Goal: Task Accomplishment & Management: Use online tool/utility

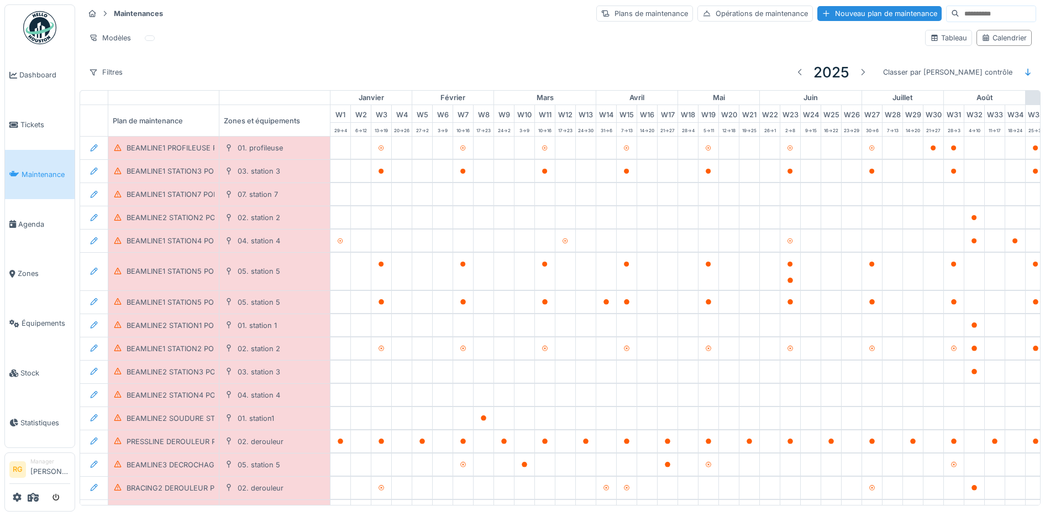
scroll to position [0, 374]
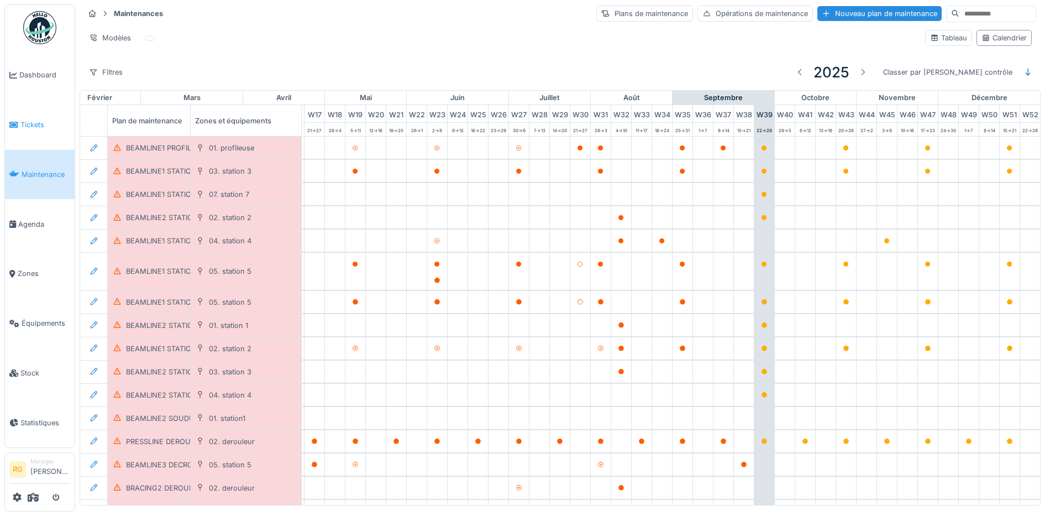
click at [34, 124] on span "Tickets" at bounding box center [45, 124] width 50 height 10
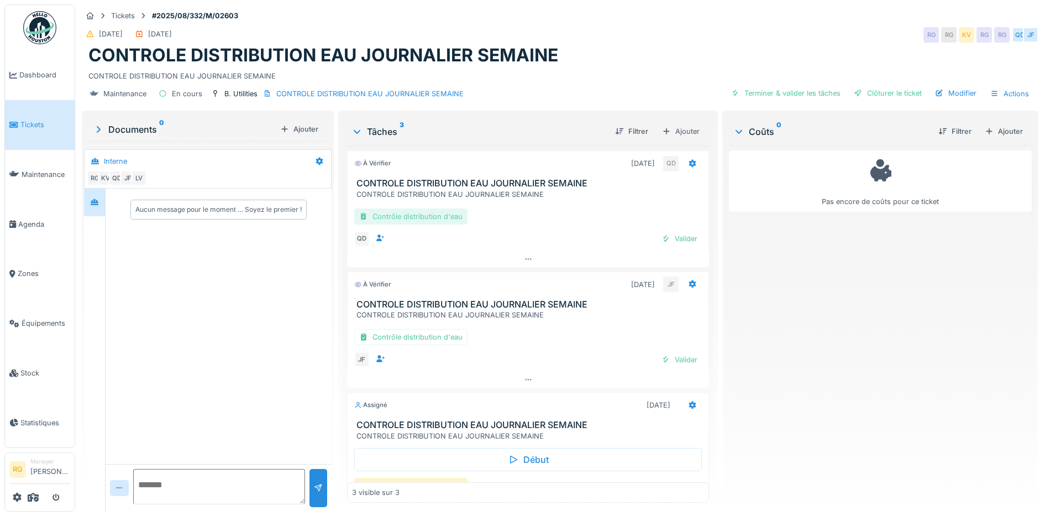
click at [442, 217] on div "Contrôle distribution d'eau" at bounding box center [410, 216] width 113 height 16
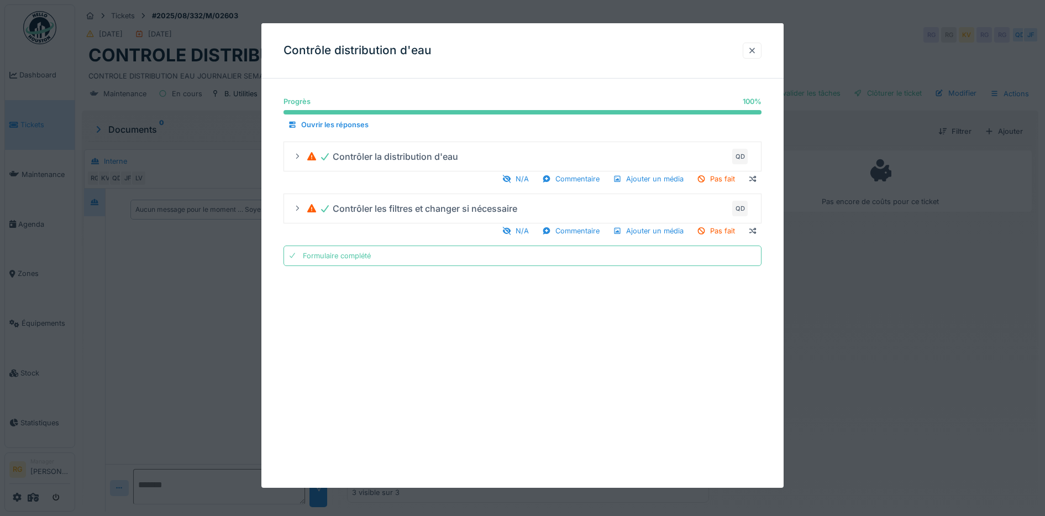
click at [761, 50] on div at bounding box center [752, 51] width 19 height 16
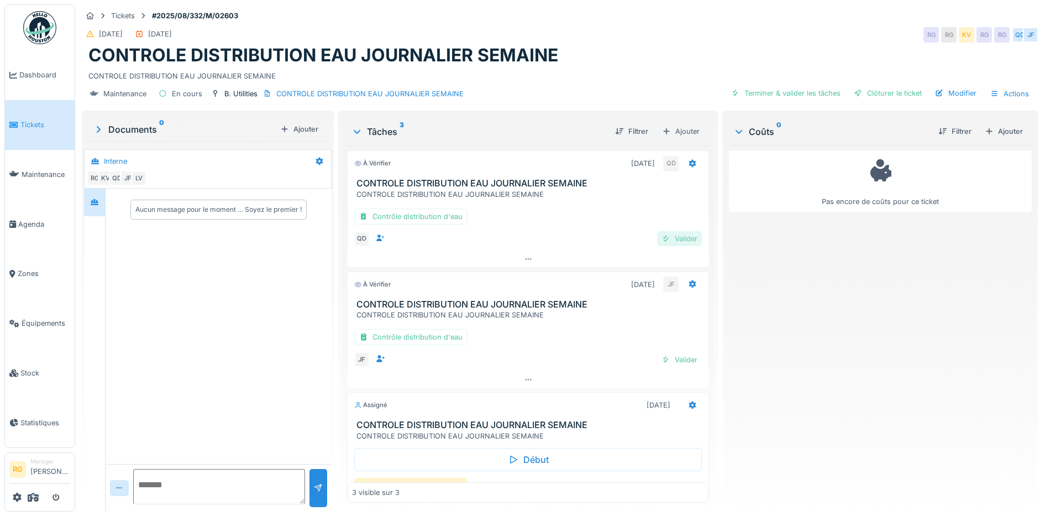
click at [670, 243] on div "Valider" at bounding box center [679, 238] width 45 height 15
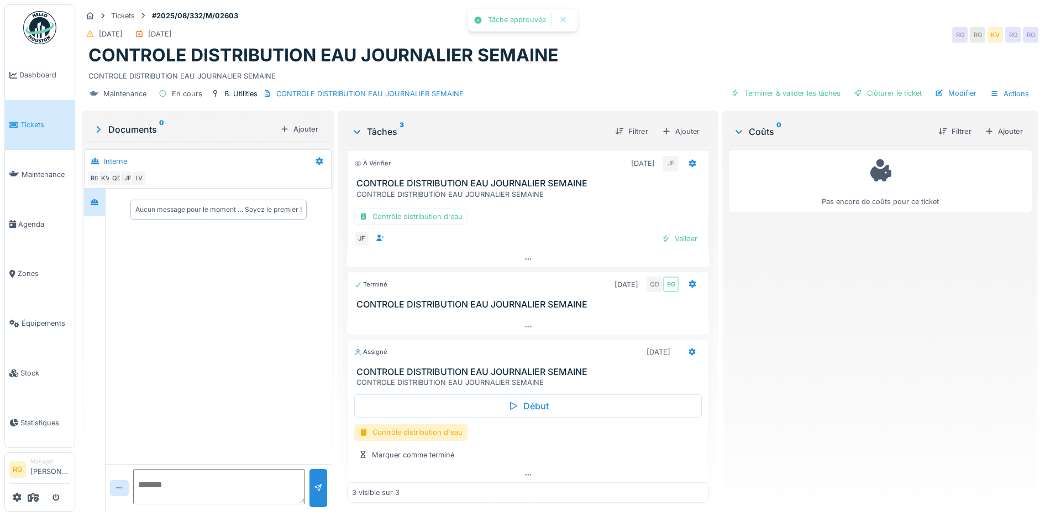
click at [674, 307] on h3 "CONTROLE DISTRIBUTION EAU JOURNALIER SEMAINE" at bounding box center [530, 304] width 348 height 10
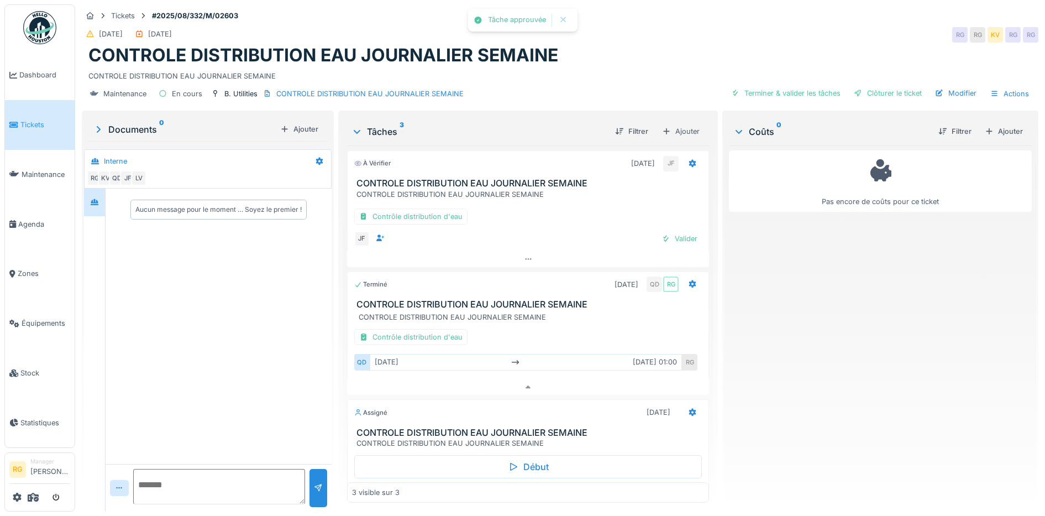
scroll to position [7, 0]
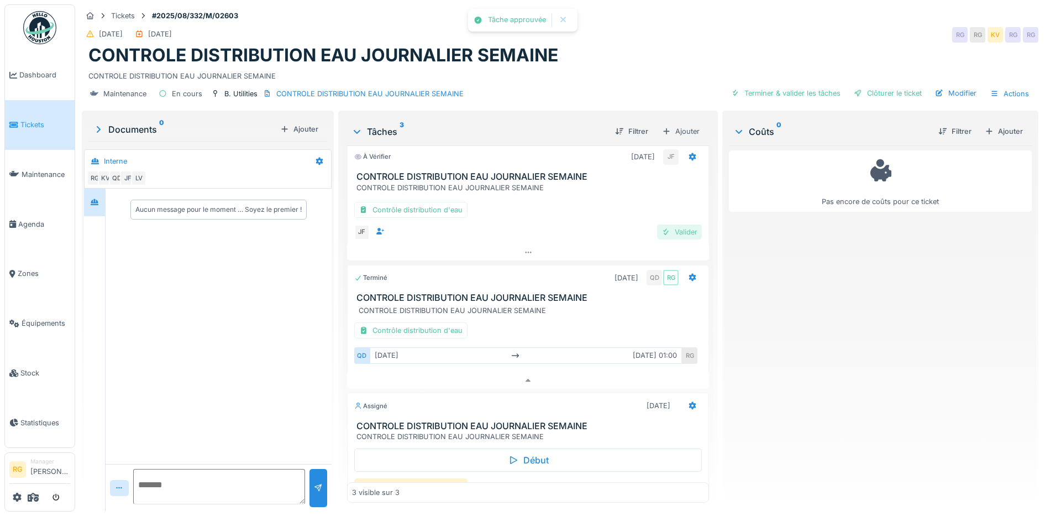
click at [669, 224] on div "Valider" at bounding box center [679, 231] width 45 height 15
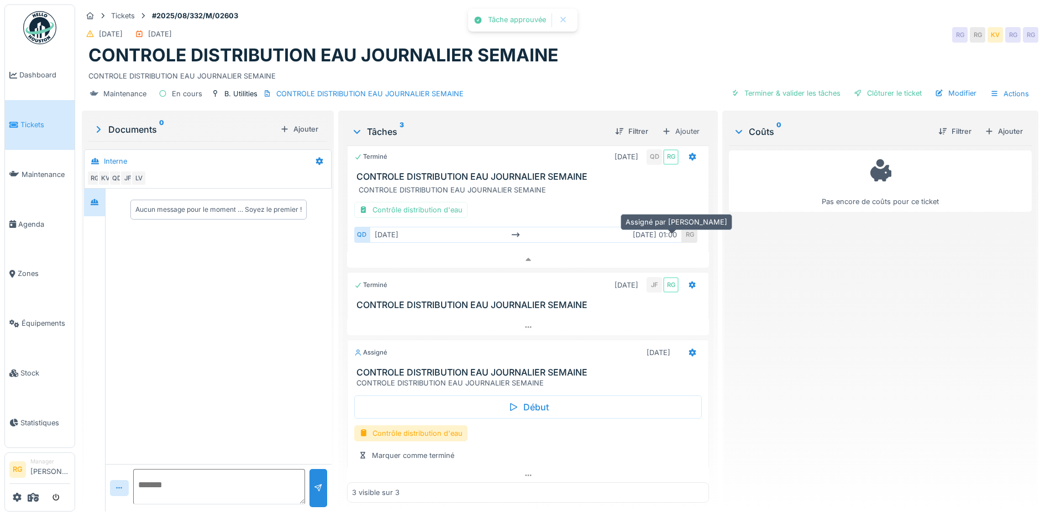
scroll to position [0, 0]
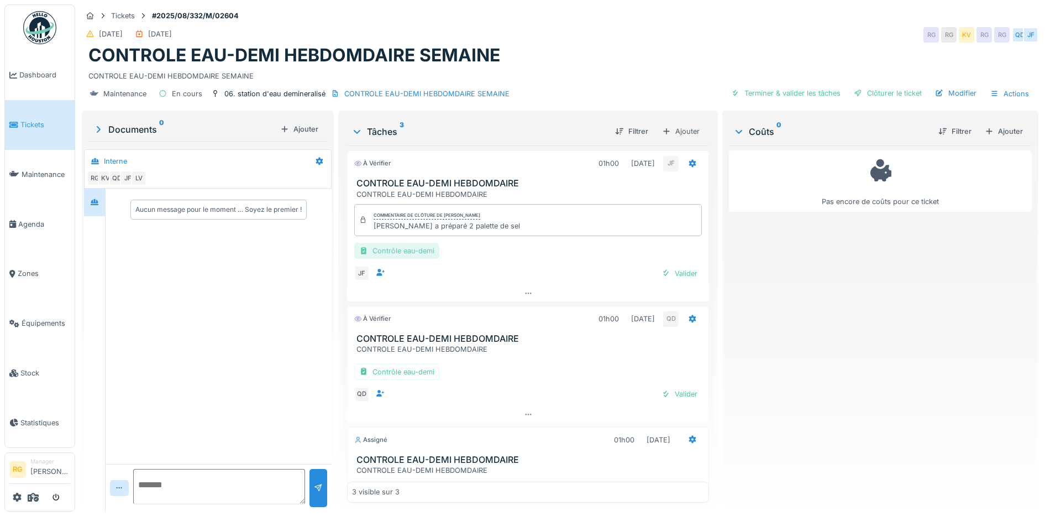
click at [413, 250] on div "Contrôle eau-demi" at bounding box center [396, 251] width 85 height 16
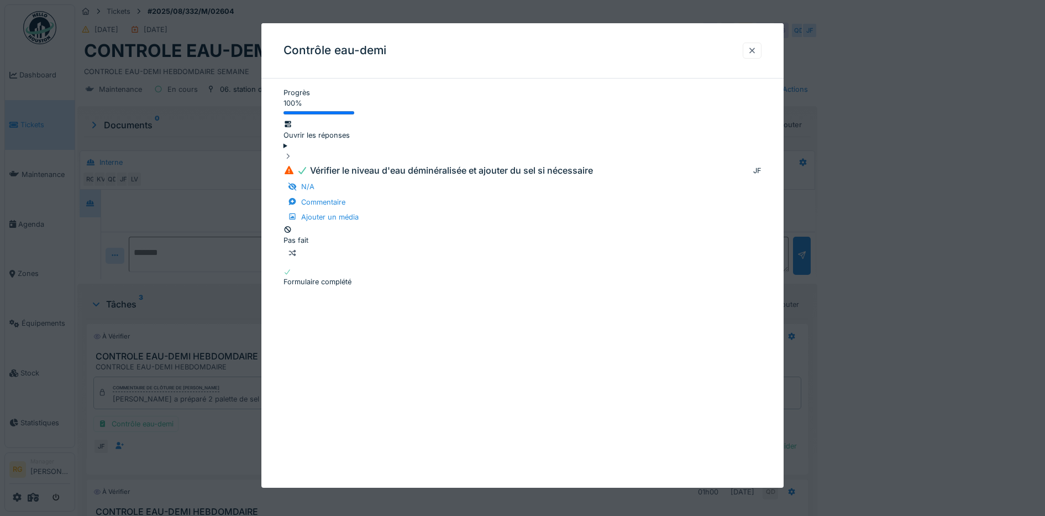
click at [756, 48] on div at bounding box center [752, 50] width 9 height 10
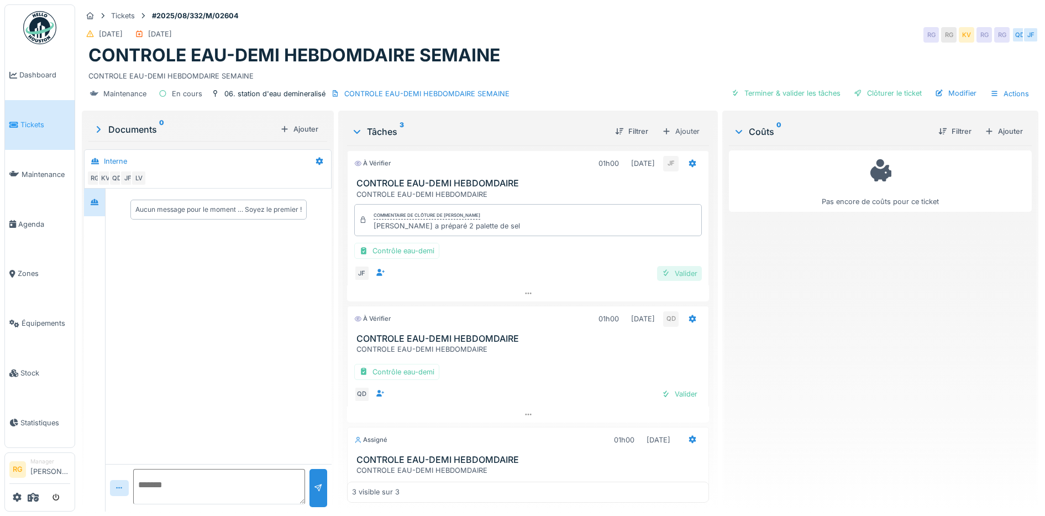
click at [669, 270] on div "Valider" at bounding box center [679, 273] width 45 height 15
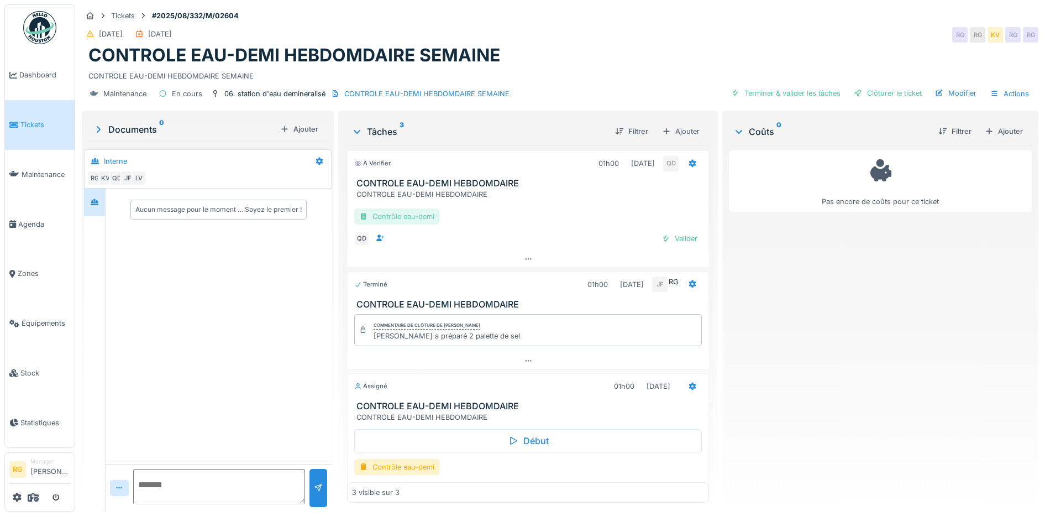
click at [414, 218] on div "Contrôle eau-demi" at bounding box center [396, 216] width 85 height 16
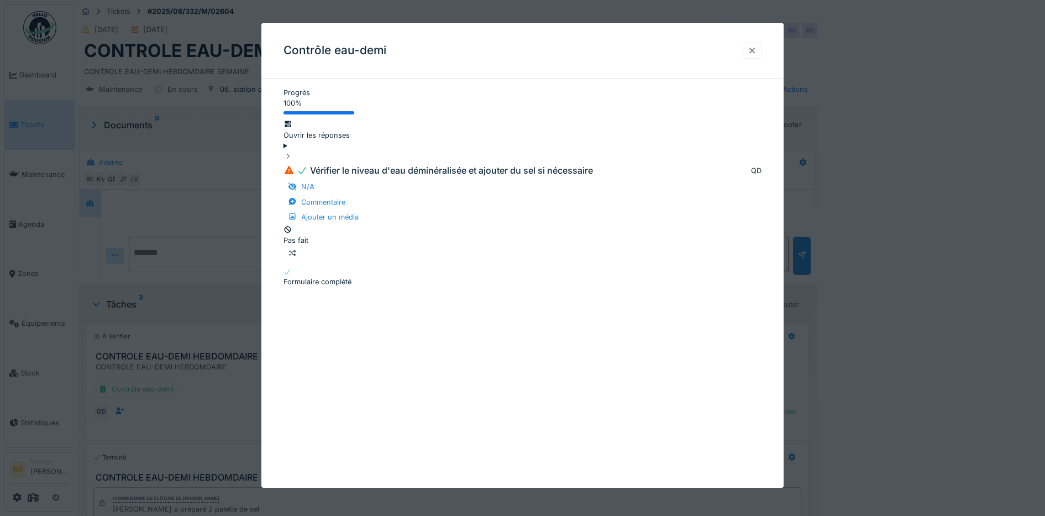
click at [756, 51] on div at bounding box center [752, 50] width 9 height 10
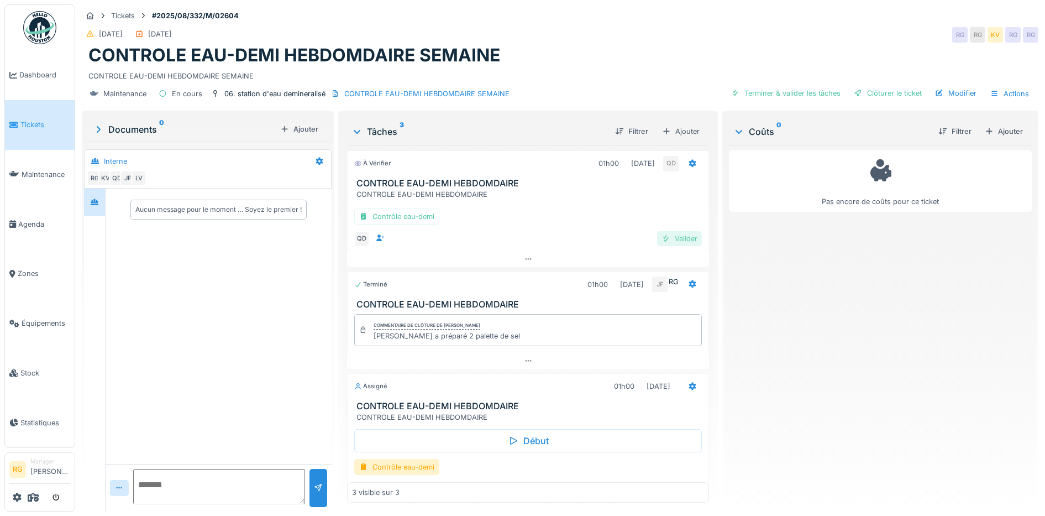
click at [666, 240] on div "Valider" at bounding box center [679, 238] width 45 height 15
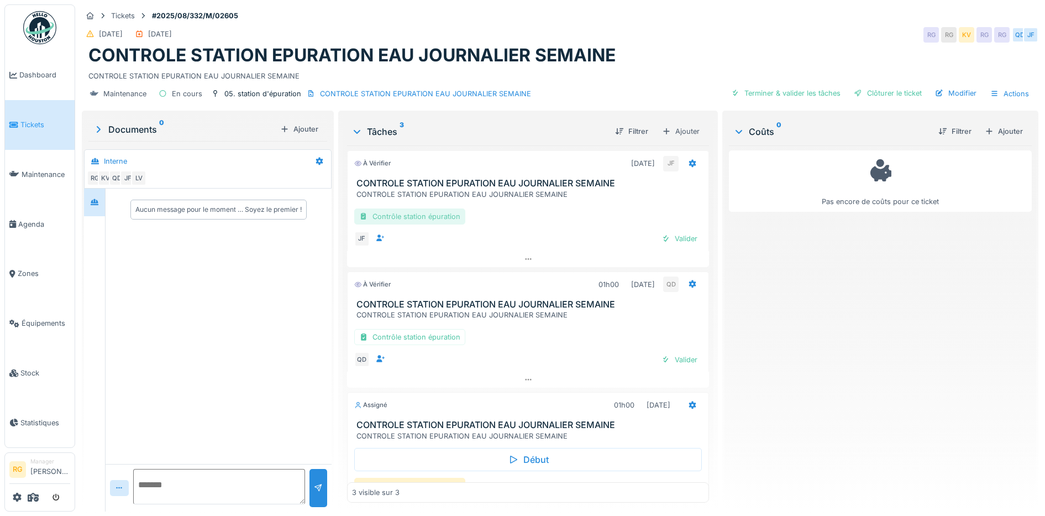
click at [426, 217] on div "Contrôle station épuration" at bounding box center [409, 216] width 111 height 16
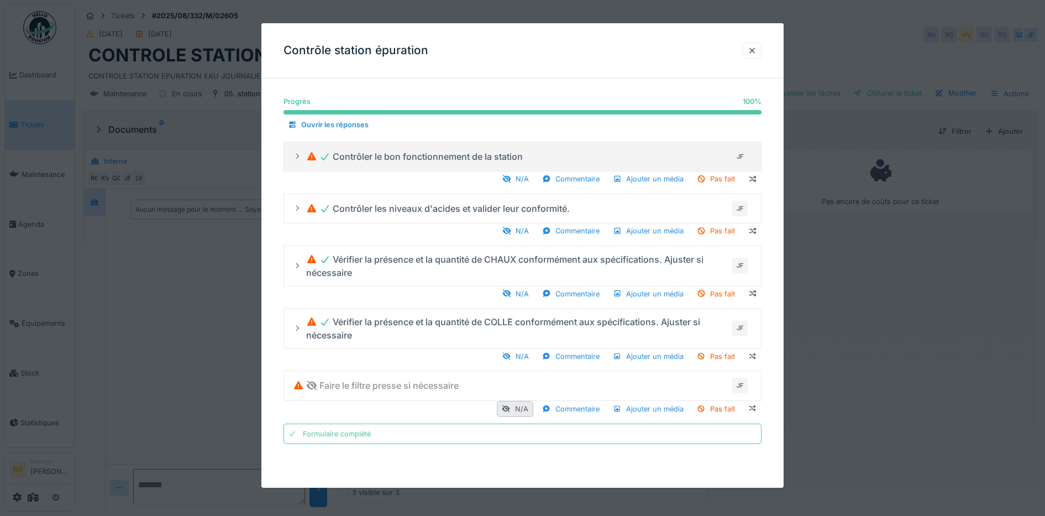
scroll to position [10, 0]
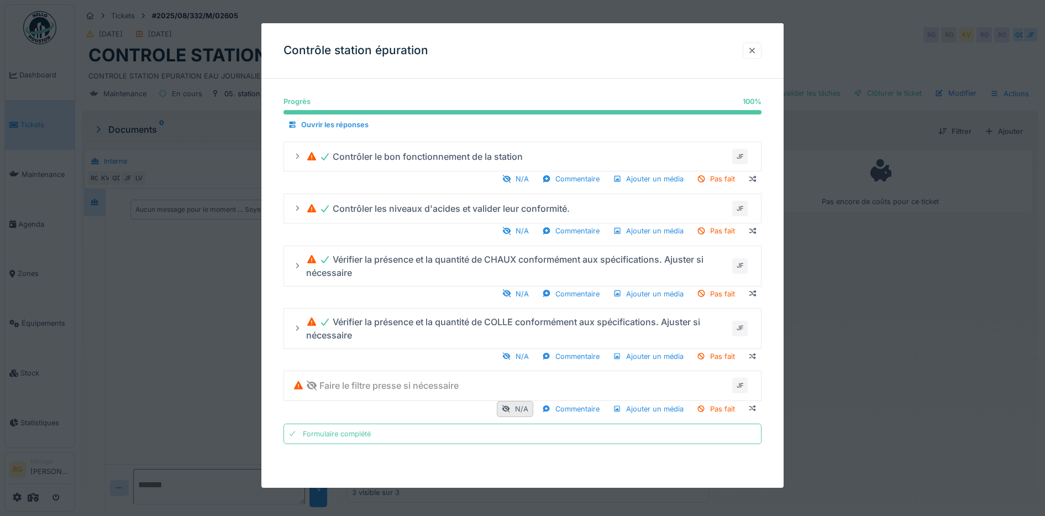
click at [761, 51] on div at bounding box center [752, 51] width 19 height 16
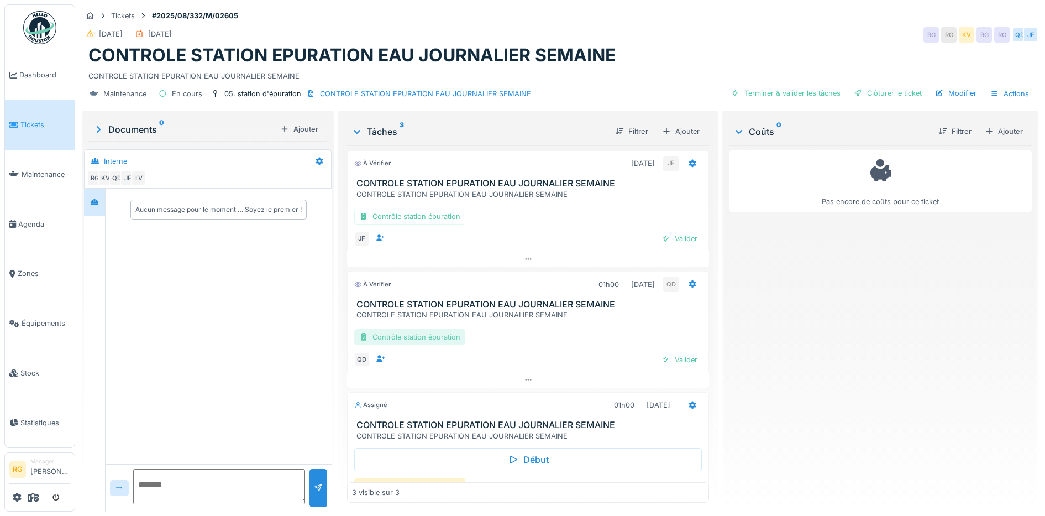
click at [421, 329] on div "Contrôle station épuration" at bounding box center [409, 337] width 111 height 16
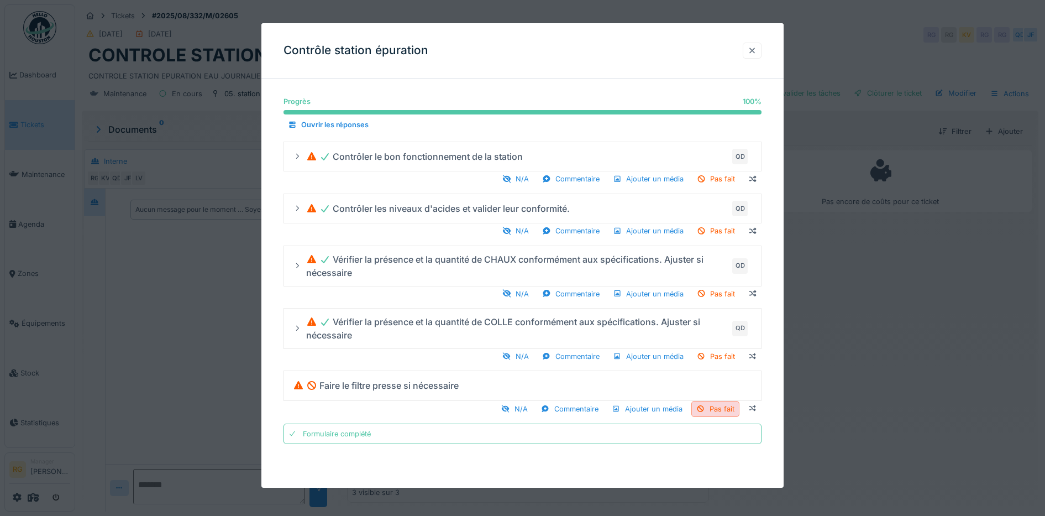
click at [756, 50] on div at bounding box center [752, 50] width 9 height 10
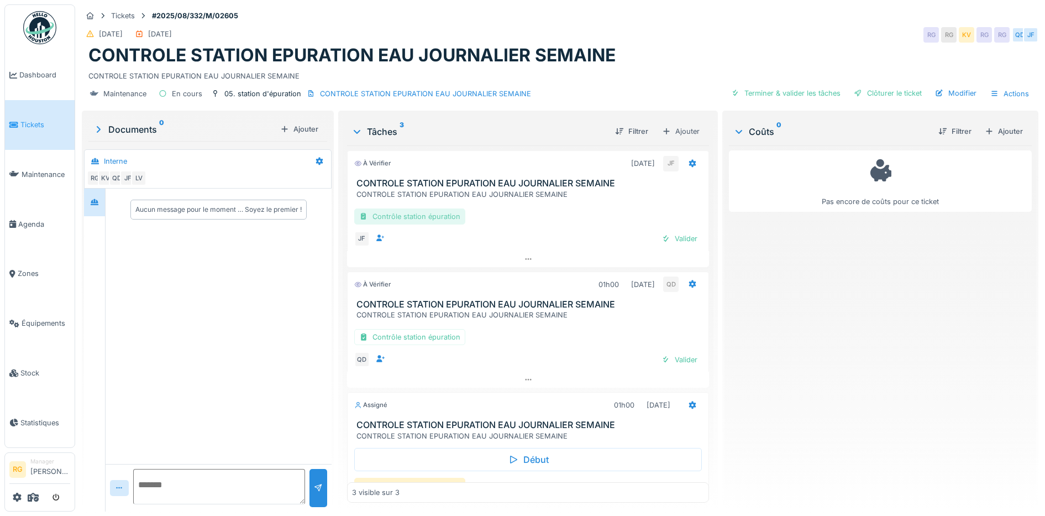
click at [404, 208] on div "Contrôle station épuration" at bounding box center [409, 216] width 111 height 16
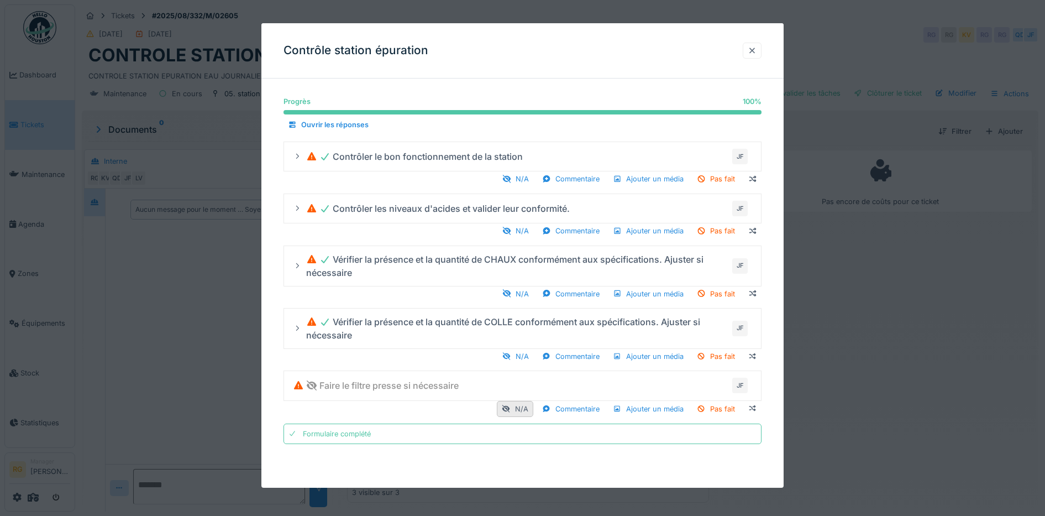
click at [756, 46] on div at bounding box center [752, 50] width 9 height 10
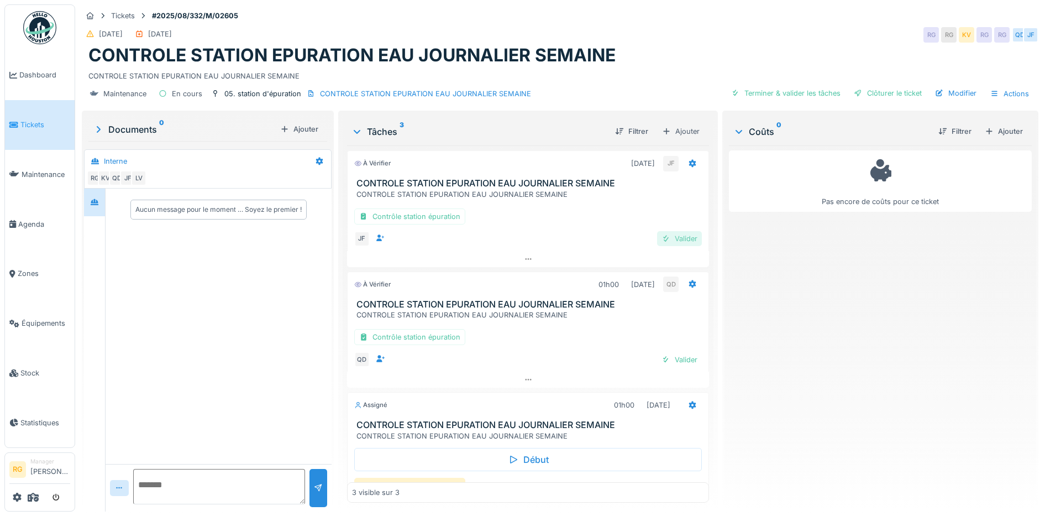
click at [670, 231] on div "Valider" at bounding box center [679, 238] width 45 height 15
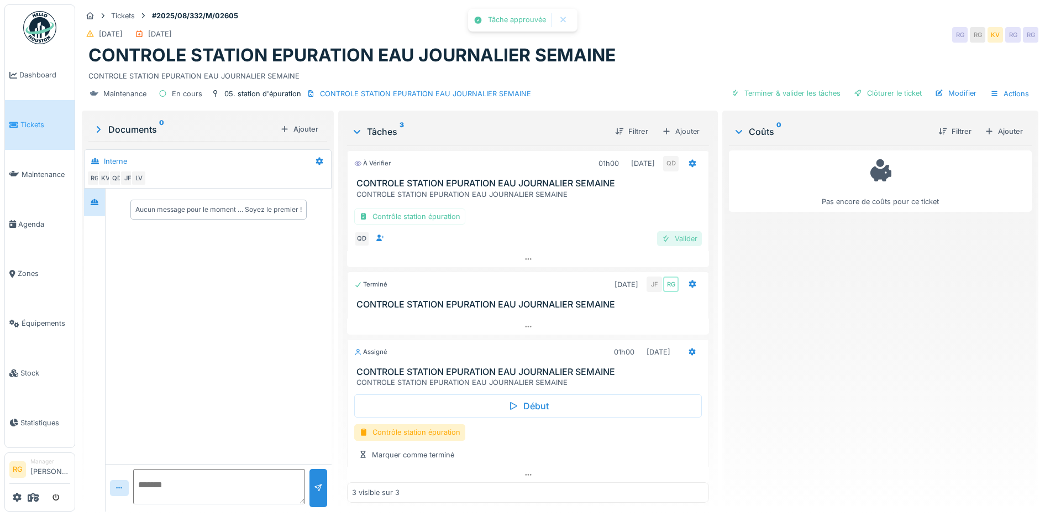
click at [668, 231] on div "Valider" at bounding box center [679, 238] width 45 height 15
